Goal: Find specific page/section: Find specific page/section

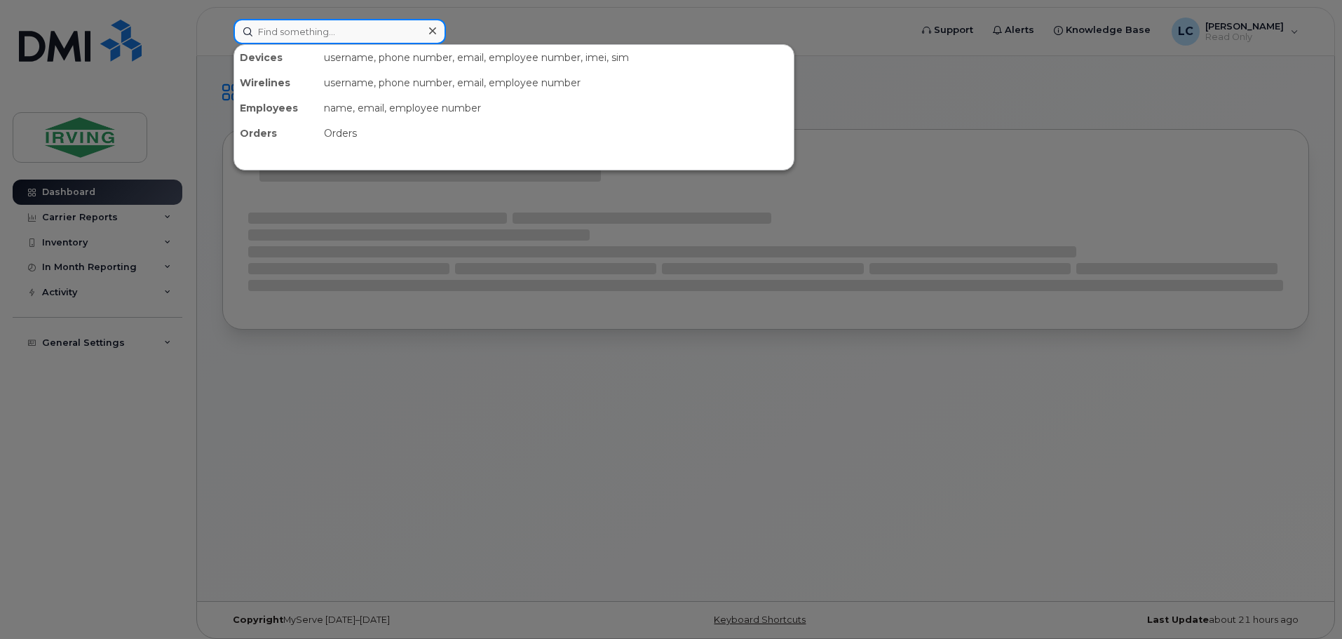
click at [316, 28] on input at bounding box center [339, 31] width 212 height 25
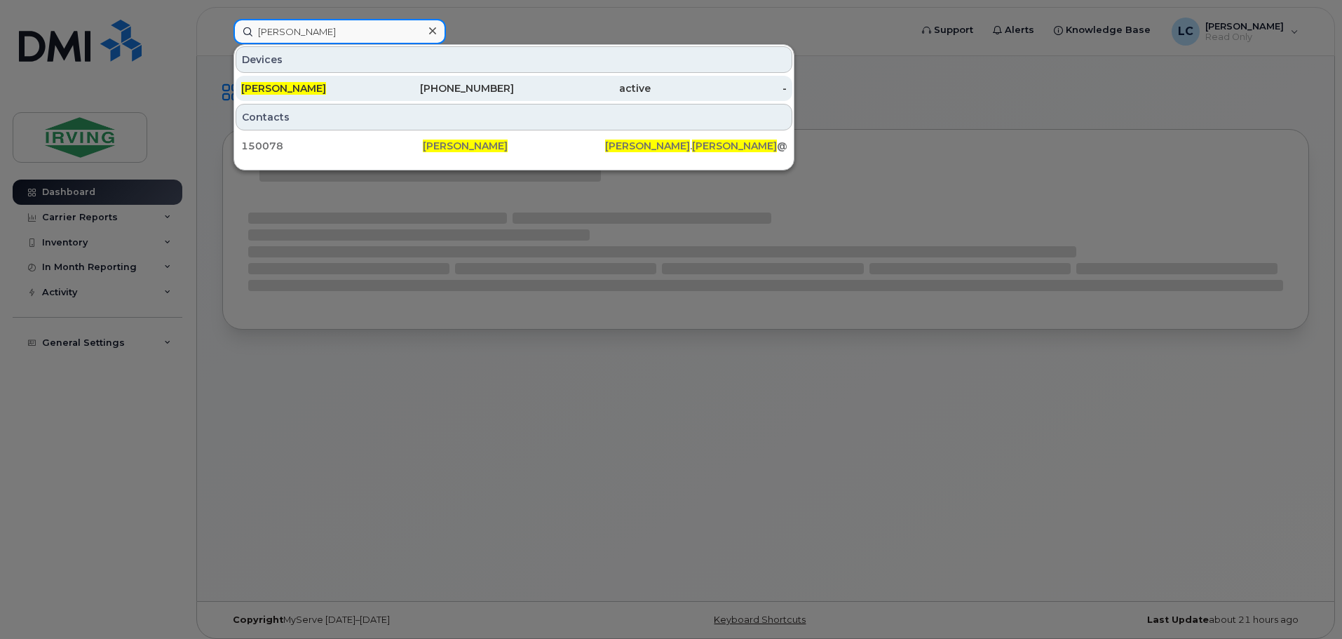
type input "[PERSON_NAME]"
click at [517, 84] on div "active" at bounding box center [582, 88] width 137 height 14
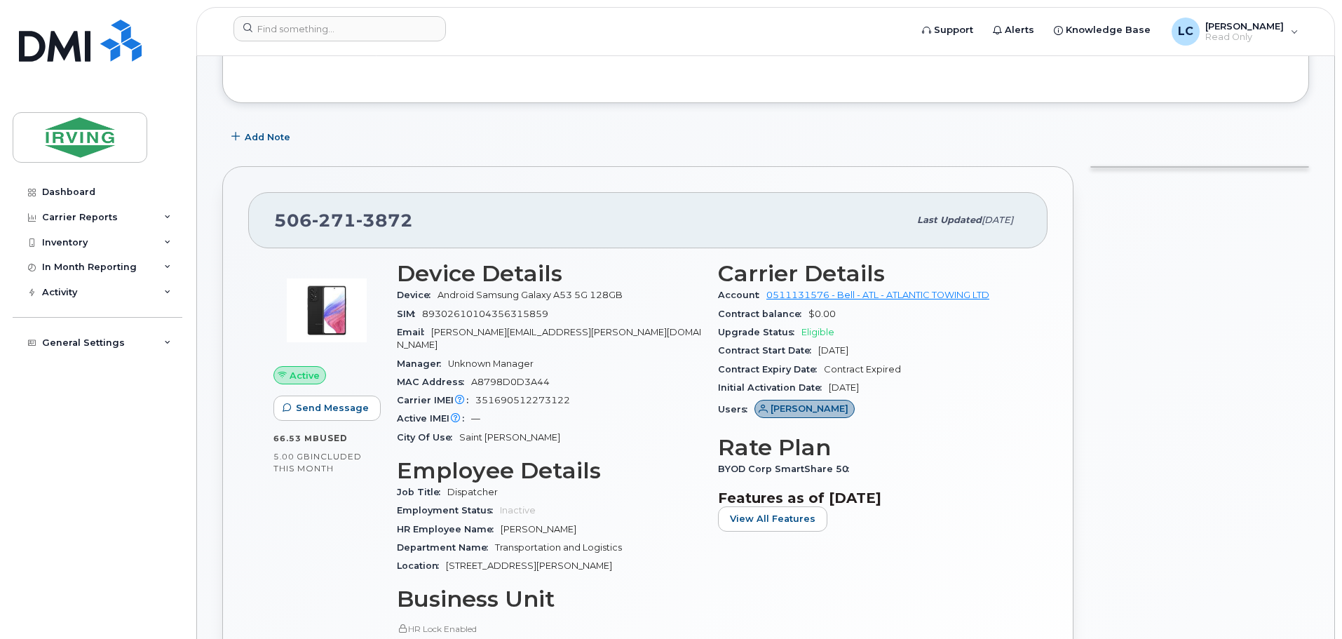
scroll to position [140, 0]
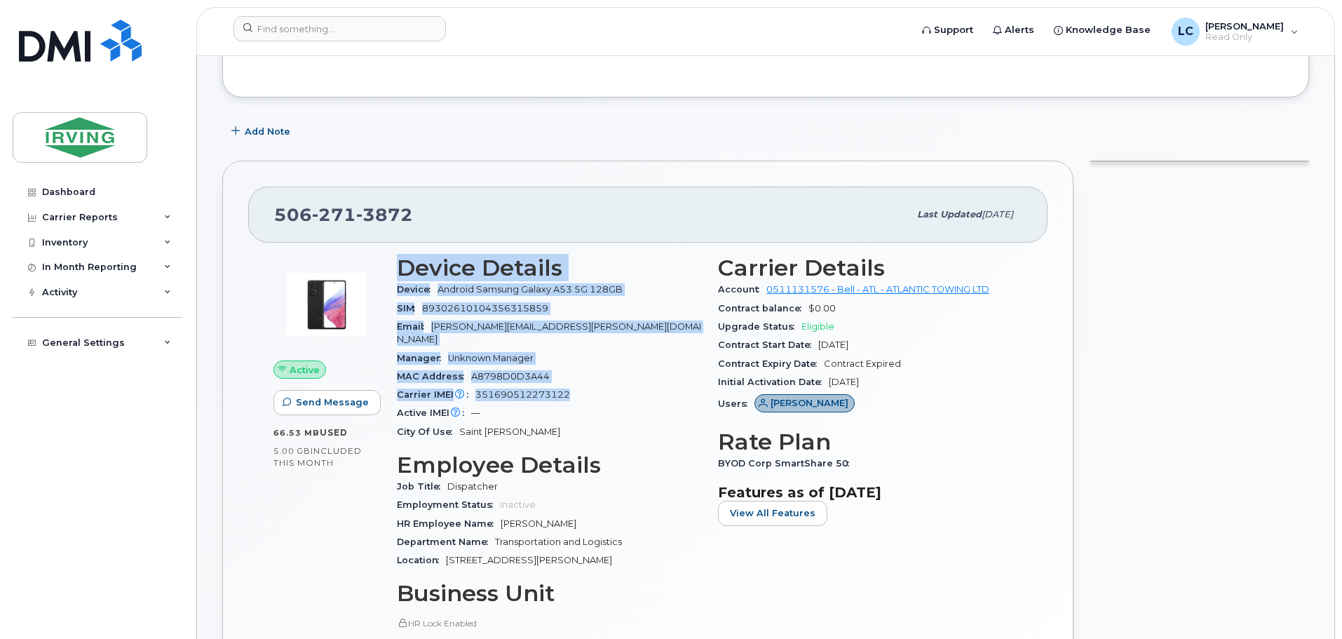
drag, startPoint x: 400, startPoint y: 265, endPoint x: 596, endPoint y: 386, distance: 230.4
click at [596, 386] on section "Device Details Device Android Samsung Galaxy A53 5G 128GB SIM 89302610104356315…" at bounding box center [549, 348] width 304 height 186
copy section "Device Details Device Android Samsung Galaxy A53 5G 128GB SIM 89302610104356315…"
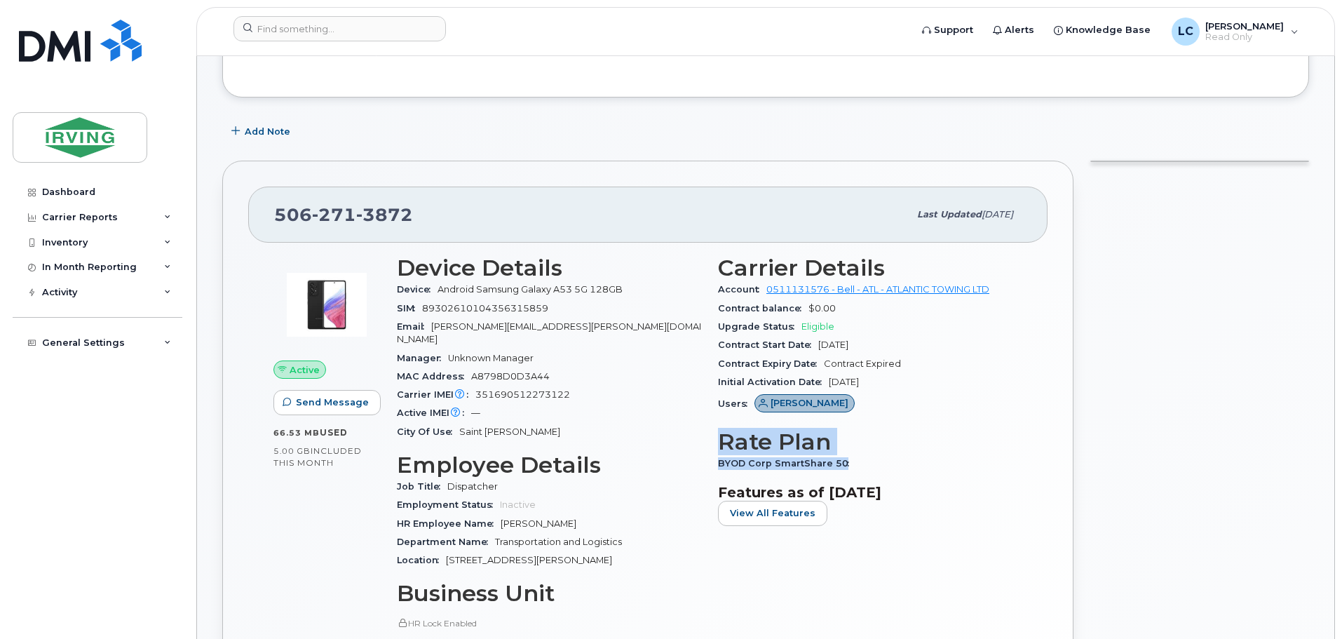
drag, startPoint x: 715, startPoint y: 431, endPoint x: 854, endPoint y: 466, distance: 143.2
click at [854, 466] on div "Carrier Details Account 0511131576 - Bell - ATL - ATLANTIC TOWING LTD Contract …" at bounding box center [870, 478] width 321 height 463
copy section "Rate Plan BYOD Corp SmartShare 50"
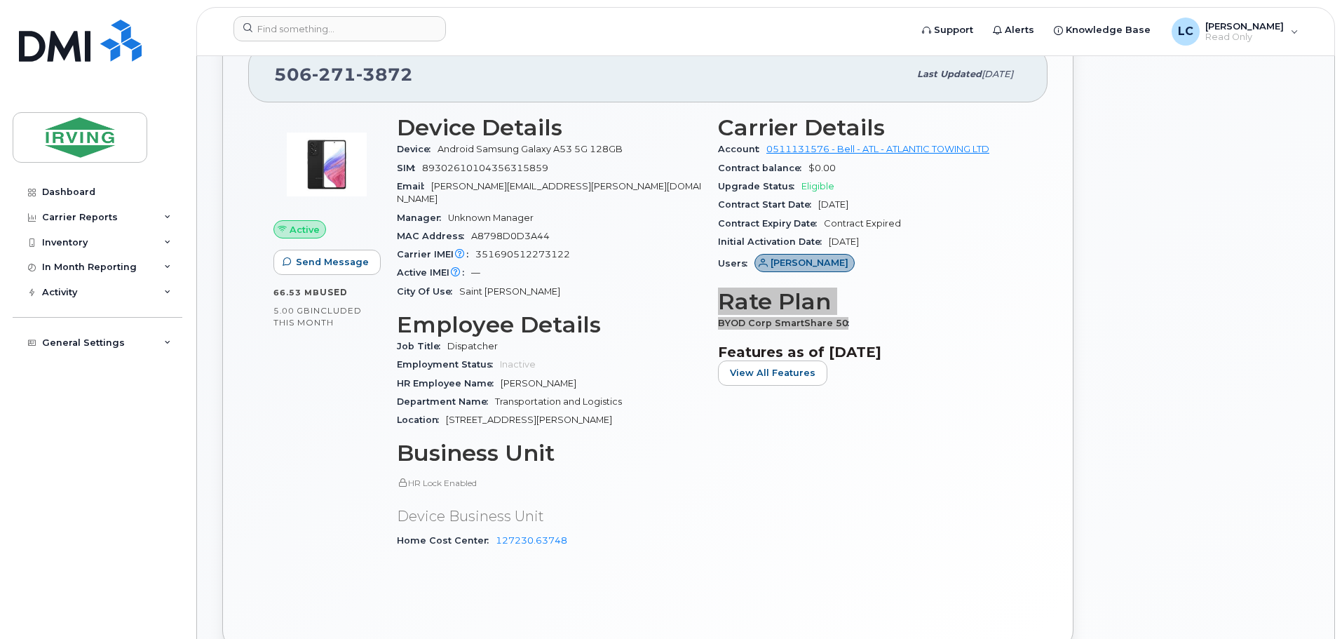
scroll to position [351, 0]
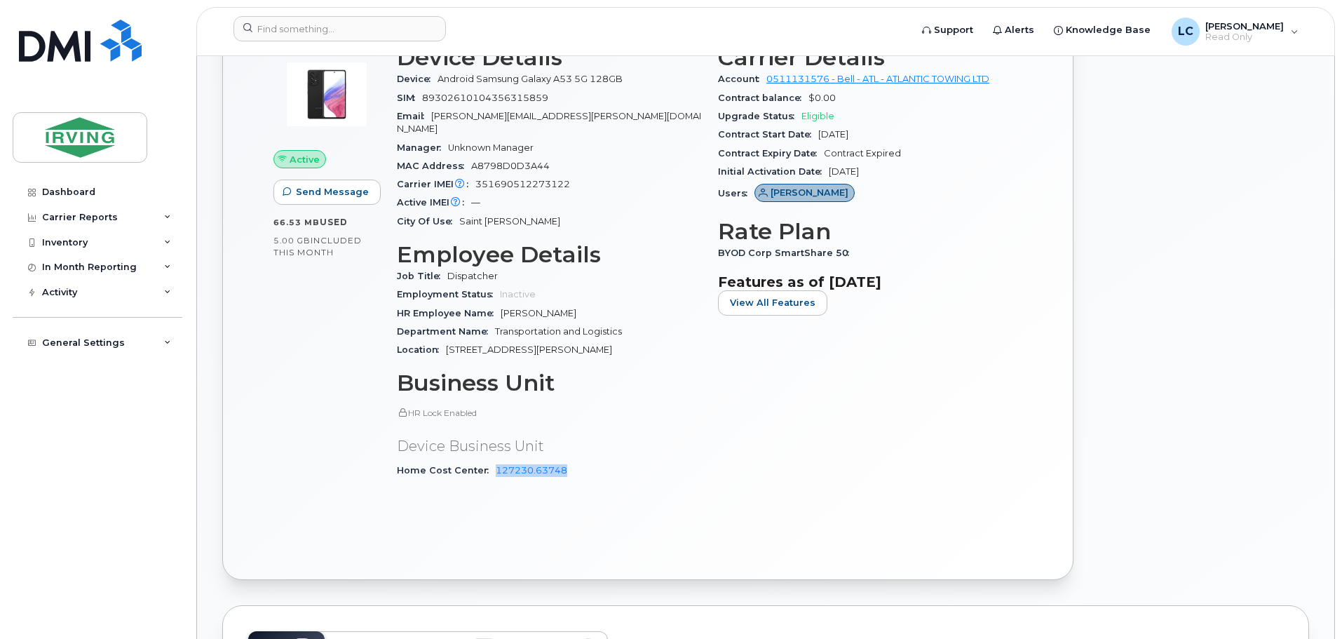
drag, startPoint x: 588, startPoint y: 461, endPoint x: 489, endPoint y: 462, distance: 98.9
click at [489, 462] on div "Home Cost Center 127230.63748" at bounding box center [549, 470] width 304 height 18
copy link "127230.63748"
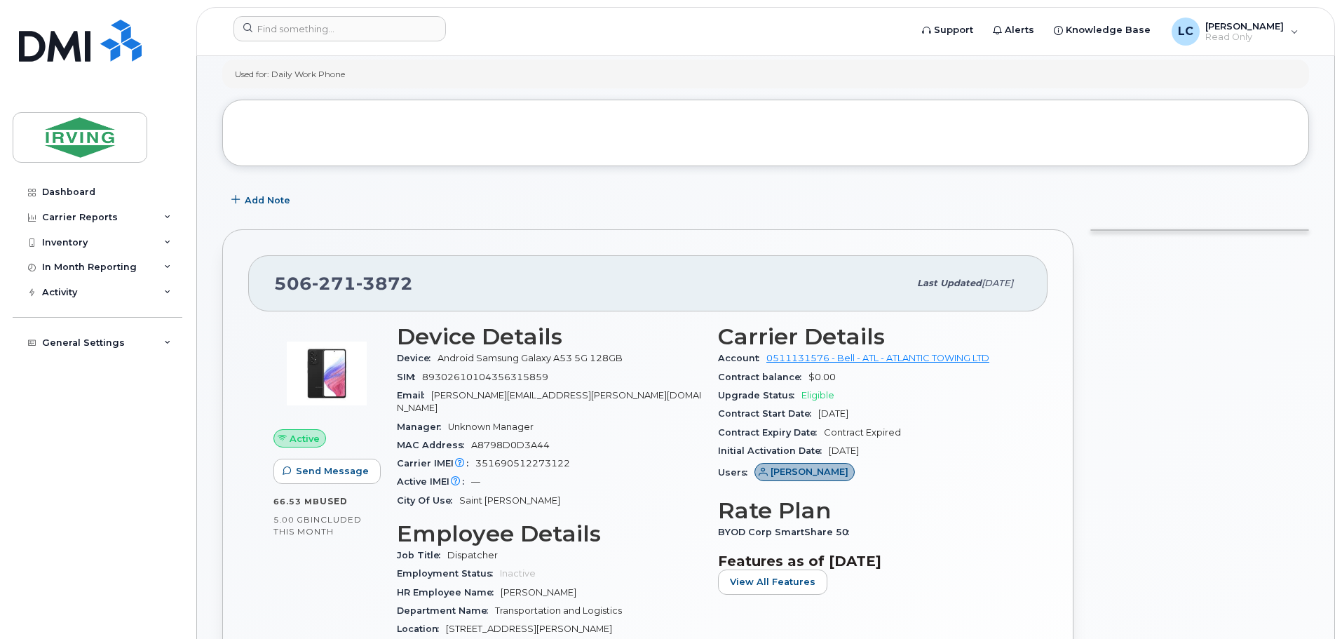
scroll to position [70, 0]
